Goal: Navigation & Orientation: Find specific page/section

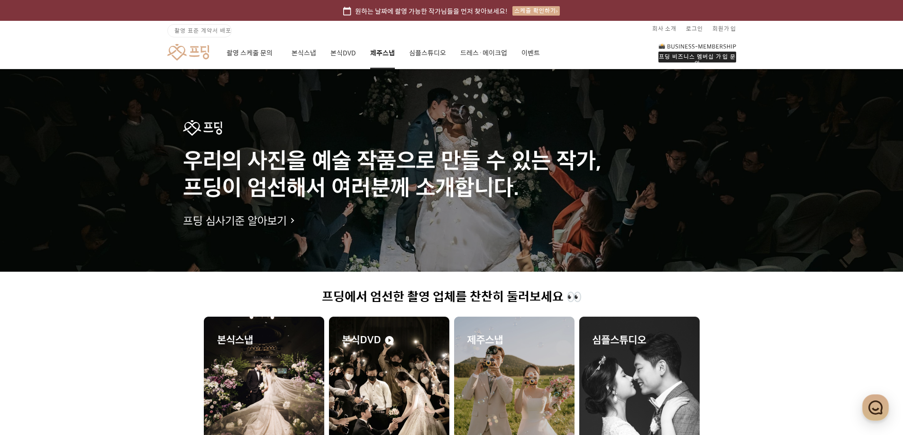
click at [377, 48] on link "제주스냅" at bounding box center [382, 53] width 25 height 32
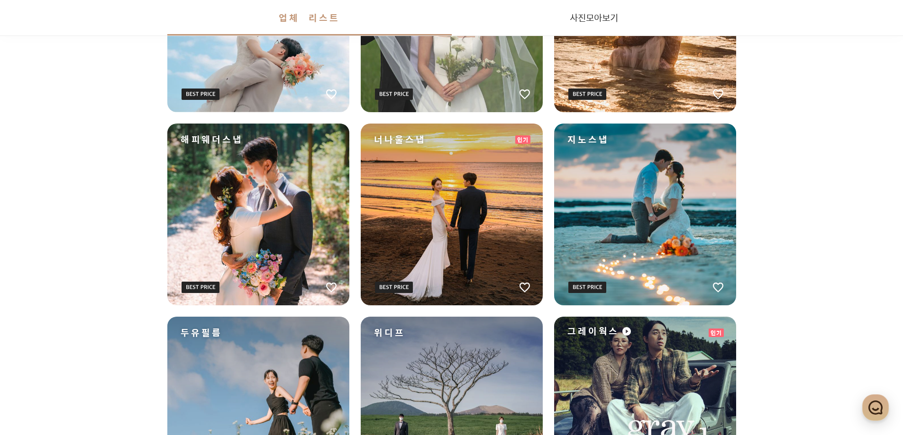
scroll to position [379, 0]
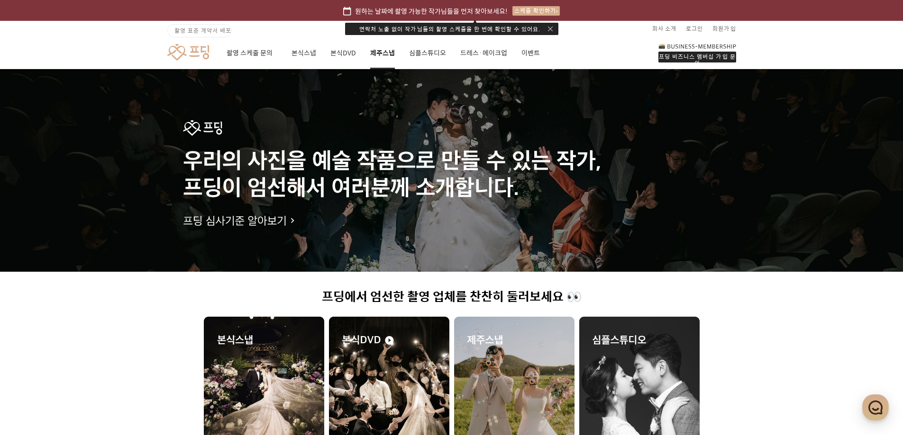
click at [379, 52] on link "제주스냅" at bounding box center [382, 53] width 25 height 32
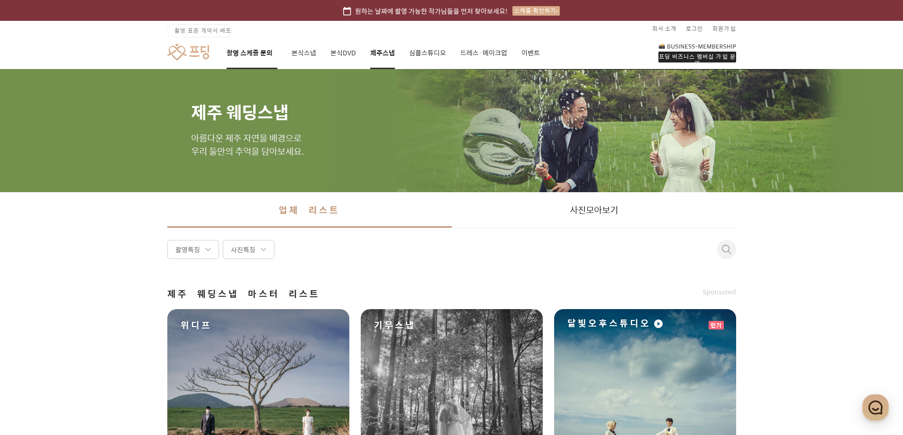
click at [252, 52] on link "촬영 스케줄 문의" at bounding box center [251, 53] width 51 height 32
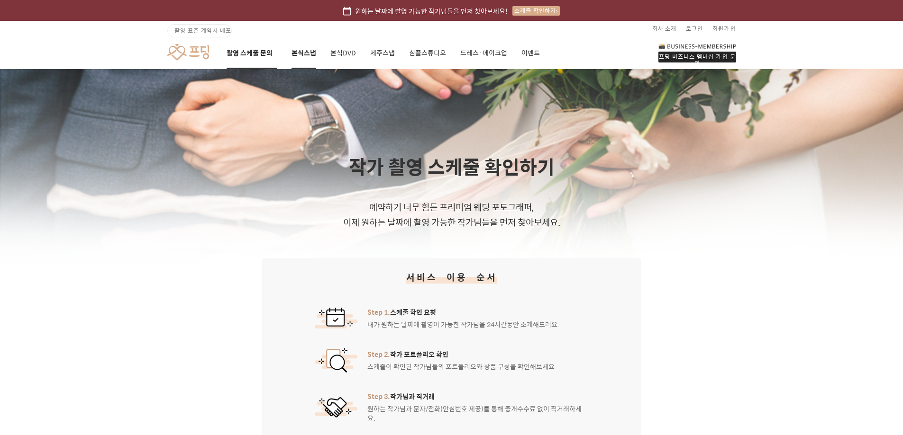
click at [298, 51] on link "본식스냅" at bounding box center [303, 53] width 25 height 32
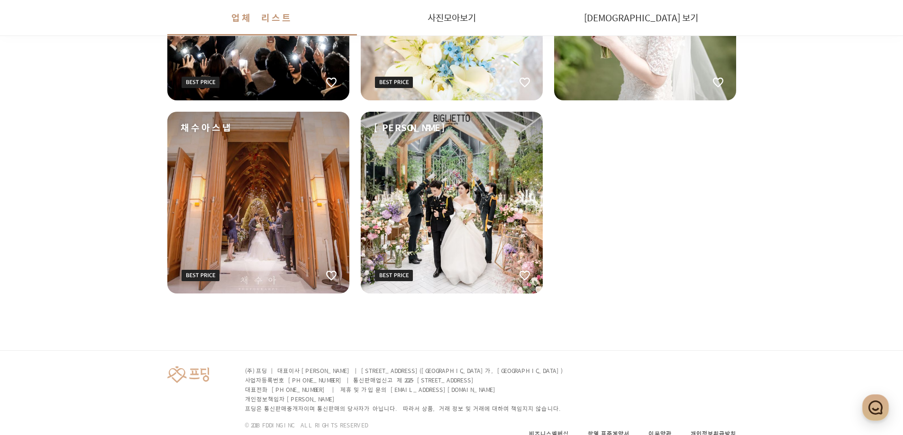
scroll to position [1655, 0]
